Goal: Communication & Community: Answer question/provide support

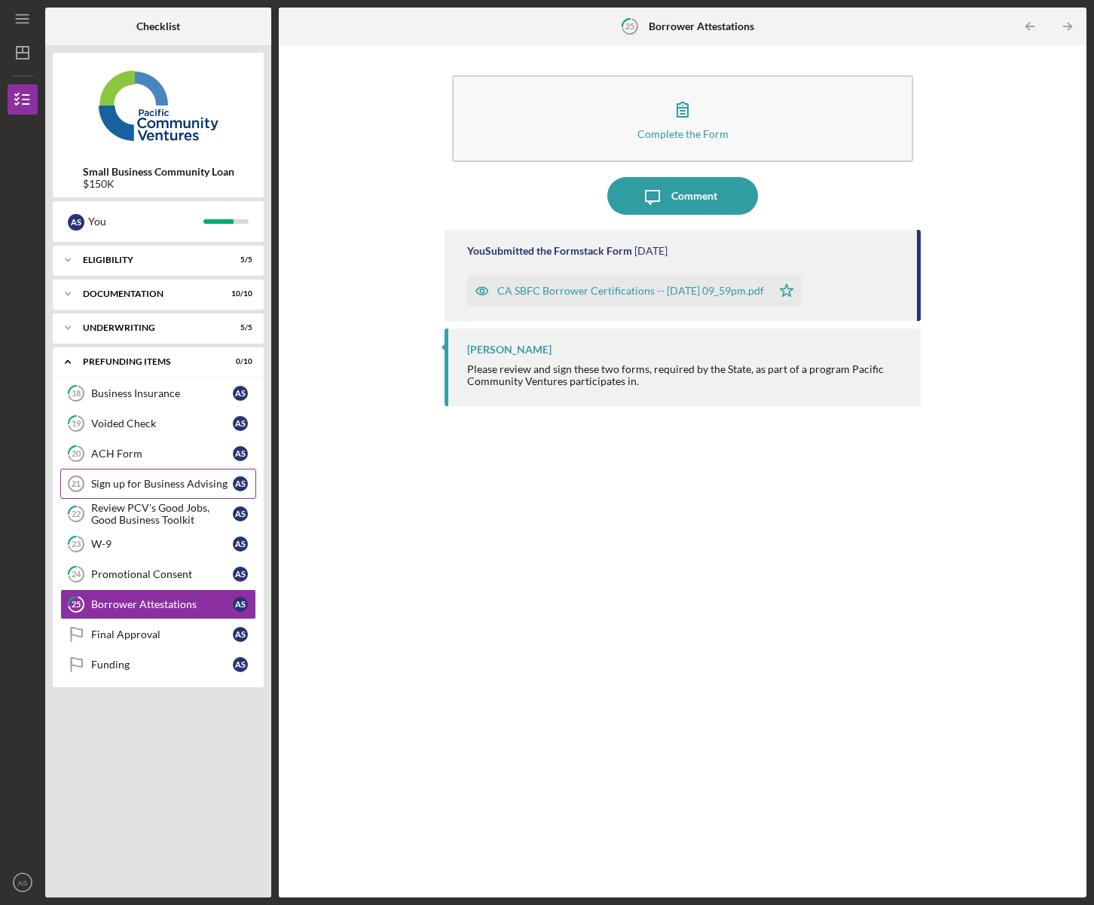
click at [158, 486] on div "Sign up for Business Advising" at bounding box center [162, 484] width 142 height 12
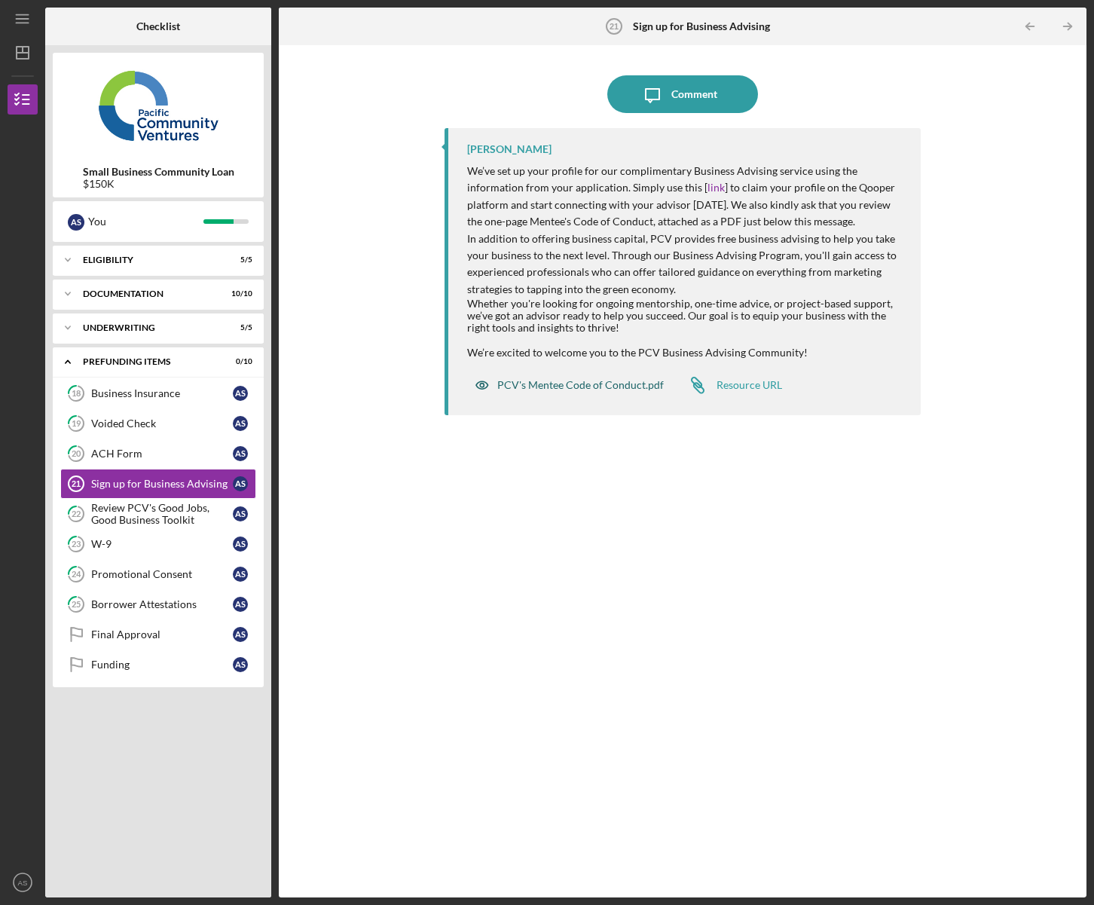
click at [551, 384] on div "PCV's Mentee Code of Conduct.pdf" at bounding box center [580, 385] width 167 height 12
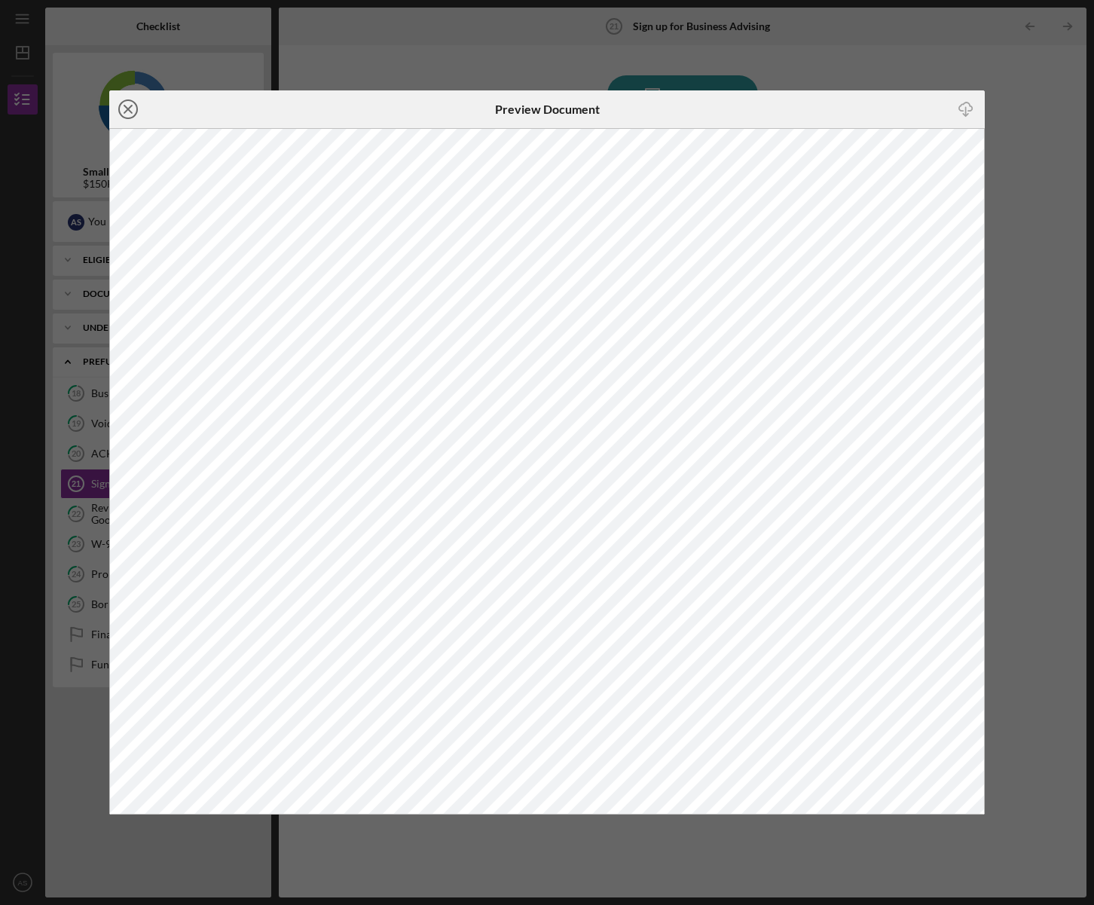
click at [133, 112] on icon "Icon/Close" at bounding box center [128, 109] width 38 height 38
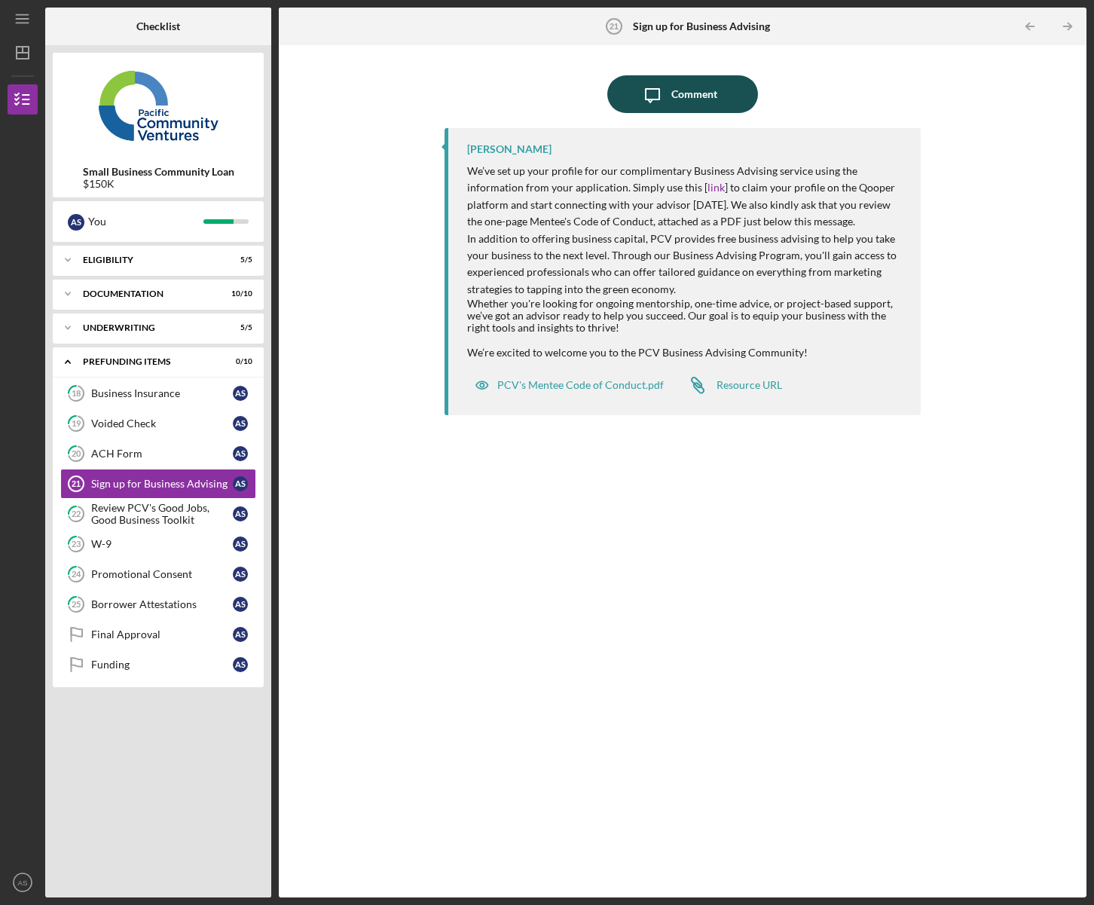
click at [665, 106] on icon "Icon/Message" at bounding box center [653, 94] width 38 height 38
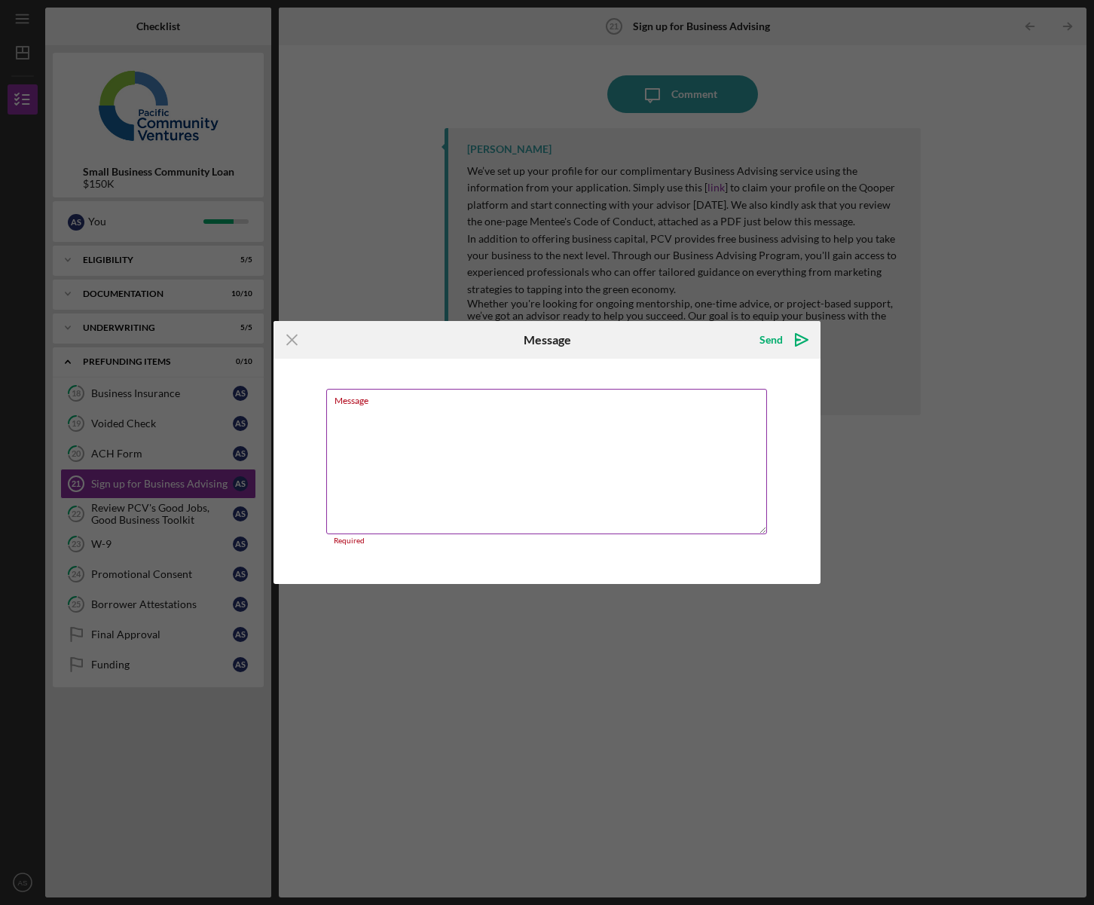
click at [427, 411] on textarea "Message" at bounding box center [546, 461] width 441 height 145
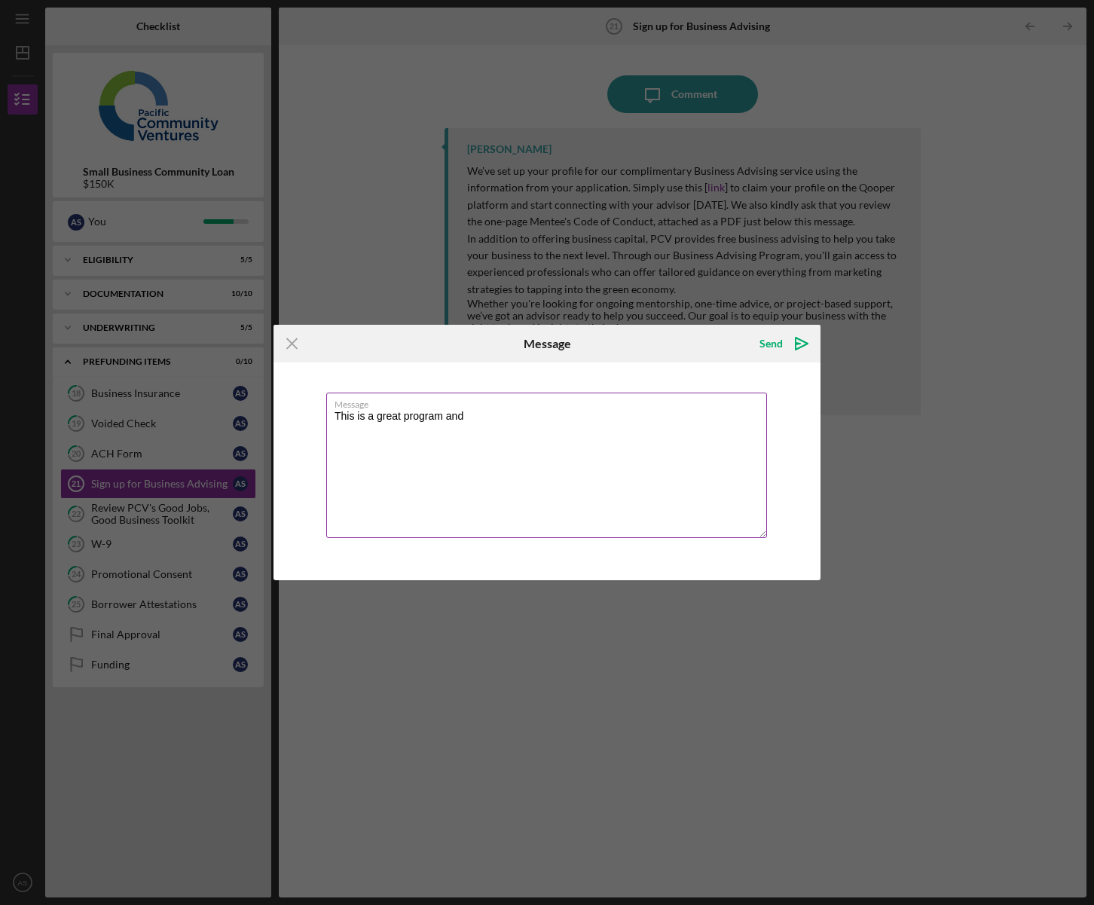
paste textarea "Cheryl Rance"
type textarea "This is a great program and Cheryl Rance seems awesome!"
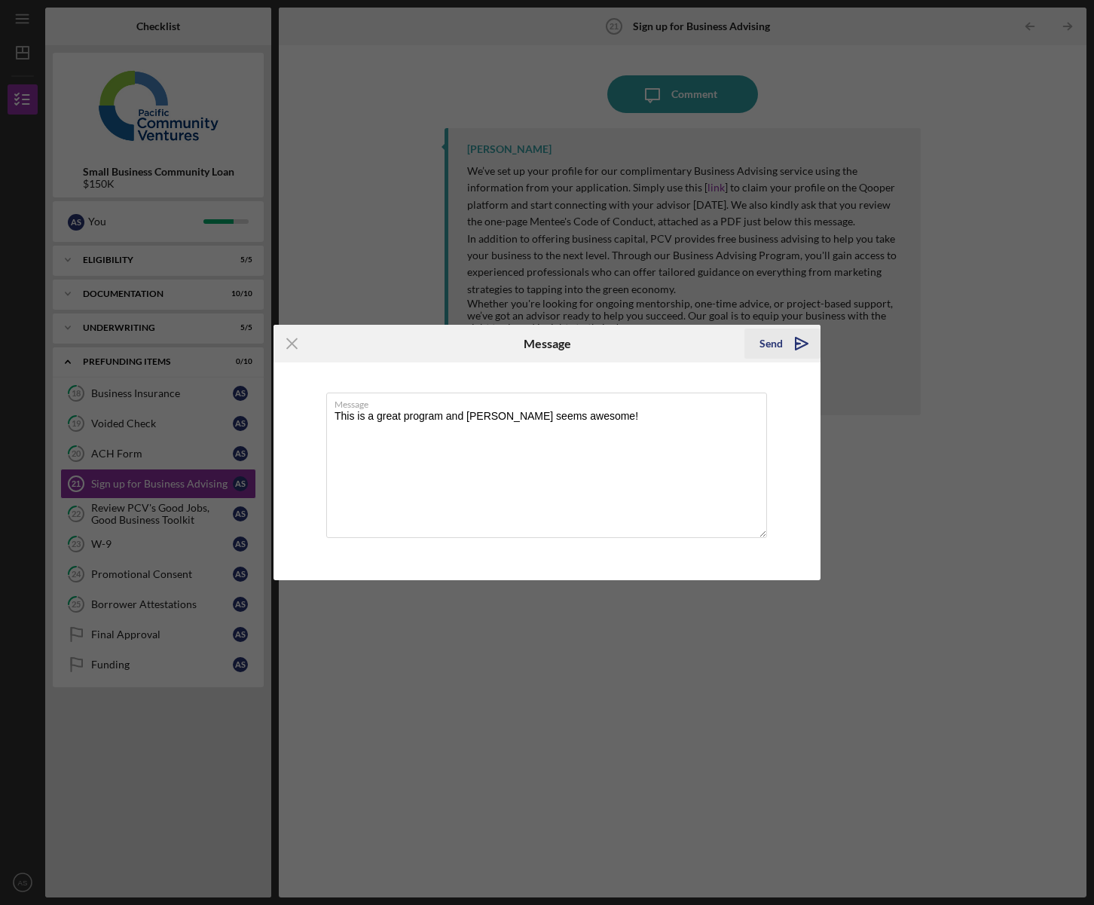
click at [769, 348] on div "Send" at bounding box center [771, 344] width 23 height 30
